Goal: Transaction & Acquisition: Purchase product/service

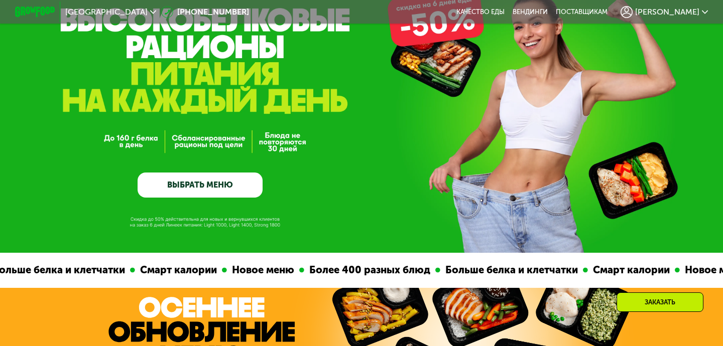
click at [185, 188] on link "ВЫБРАТЬ МЕНЮ" at bounding box center [200, 185] width 125 height 25
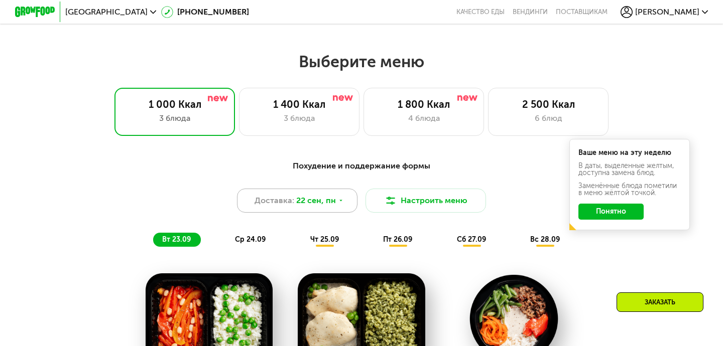
scroll to position [638, 0]
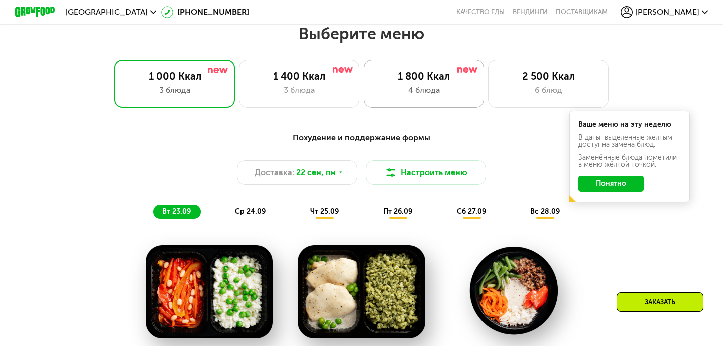
click at [434, 88] on div "4 блюда" at bounding box center [423, 90] width 99 height 12
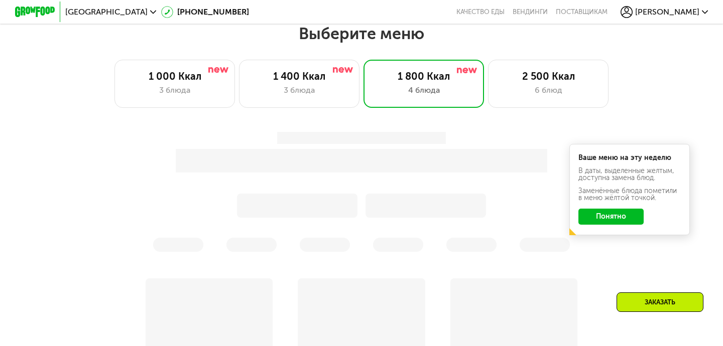
click at [622, 213] on button "Понятно" at bounding box center [610, 217] width 65 height 16
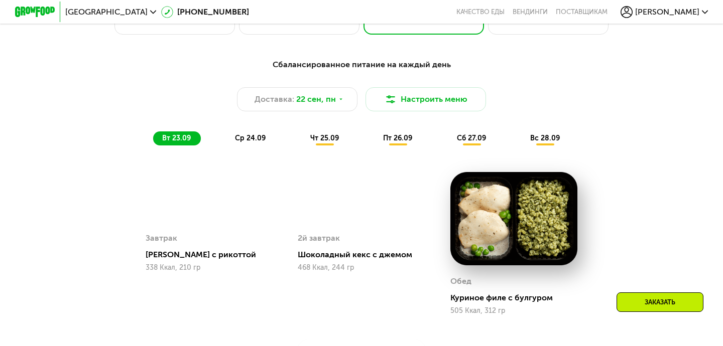
scroll to position [707, 0]
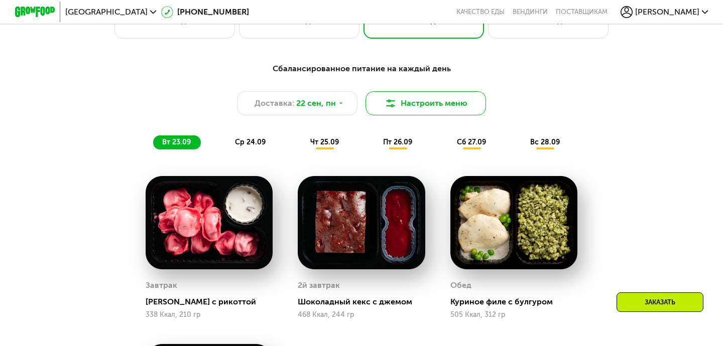
click at [419, 106] on button "Настроить меню" at bounding box center [425, 103] width 120 height 24
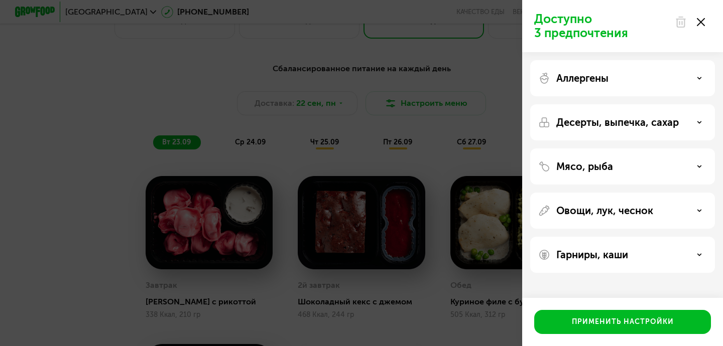
click at [702, 22] on icon at bounding box center [701, 22] width 8 height 8
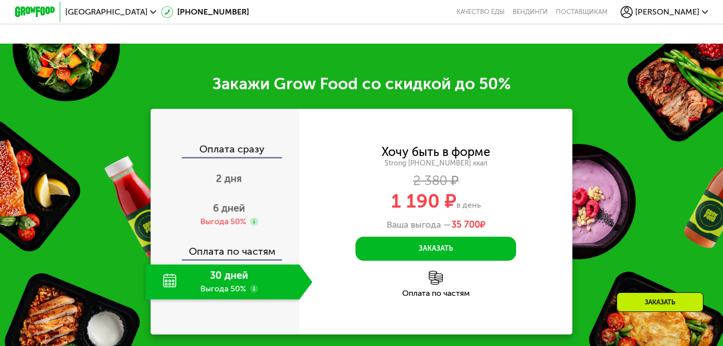
scroll to position [1217, 0]
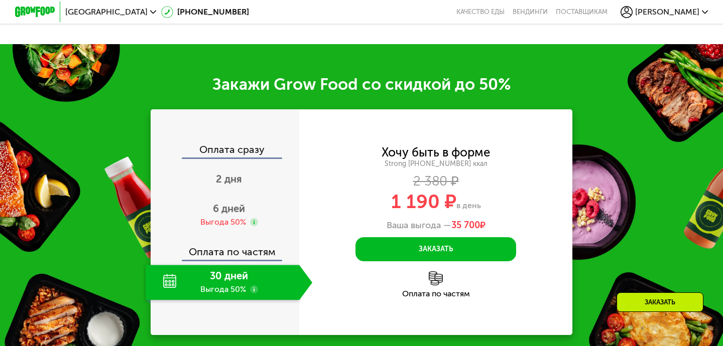
click at [172, 281] on div "30 дней Выгода 50%" at bounding box center [223, 282] width 154 height 35
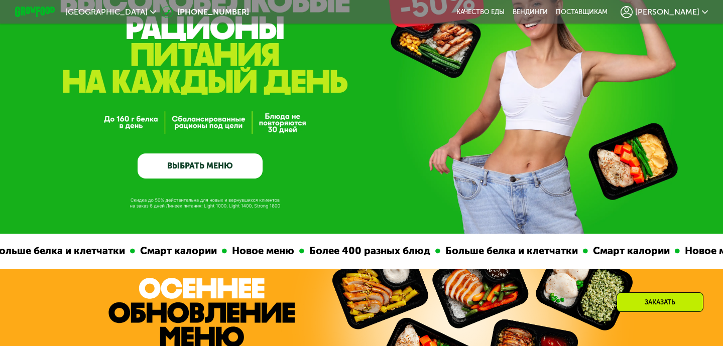
scroll to position [213, 0]
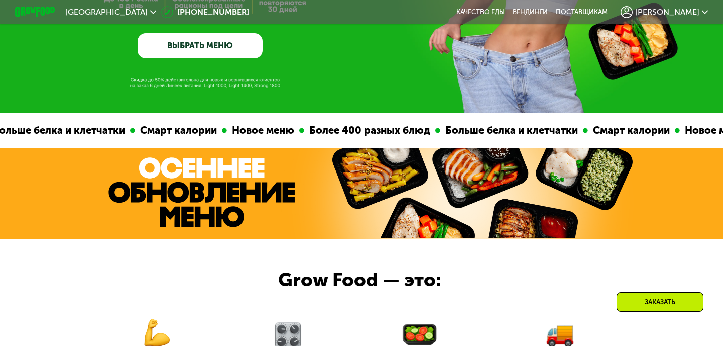
click at [220, 46] on link "ВЫБРАТЬ МЕНЮ" at bounding box center [200, 45] width 125 height 25
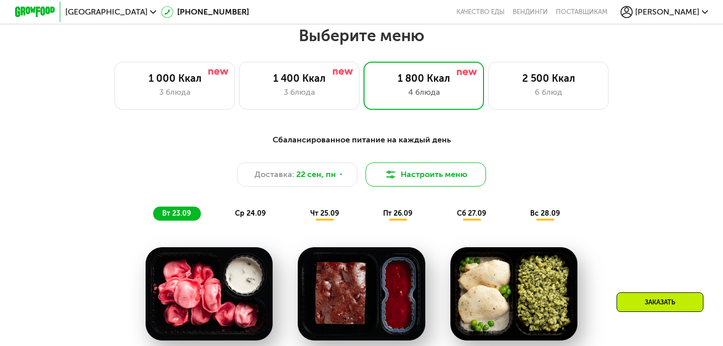
scroll to position [638, 0]
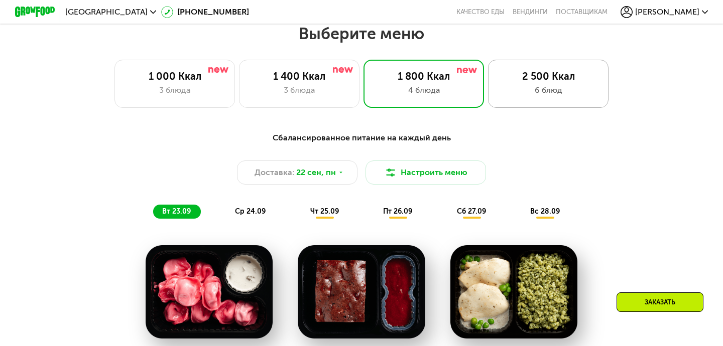
click at [538, 89] on div "6 блюд" at bounding box center [548, 90] width 99 height 12
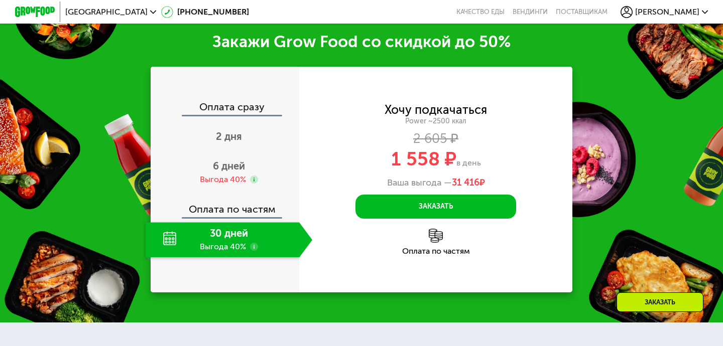
scroll to position [1374, 0]
